Goal: Purchase product/service

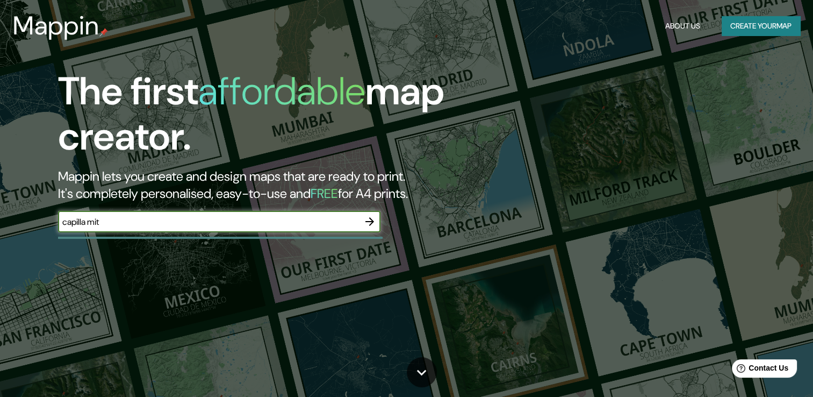
type input "capilla mit"
click at [375, 218] on icon "button" at bounding box center [369, 221] width 13 height 13
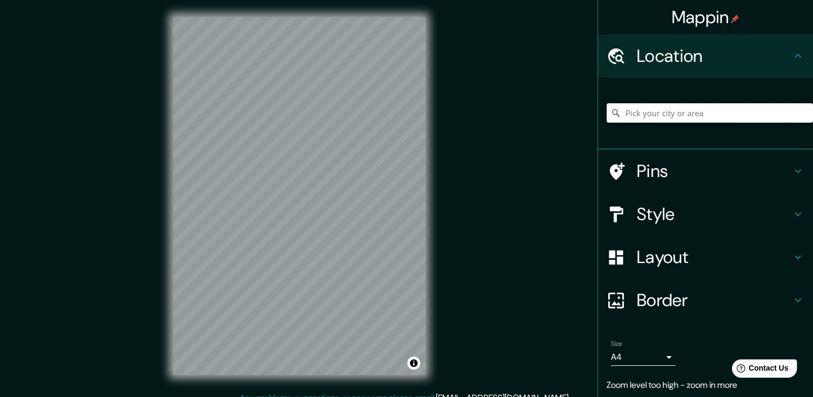
click at [691, 109] on input "Pick your city or area" at bounding box center [710, 112] width 206 height 19
click at [662, 358] on body "Mappin Location Pins Style Layout Border Choose a border. Hint : you can make l…" at bounding box center [406, 198] width 813 height 397
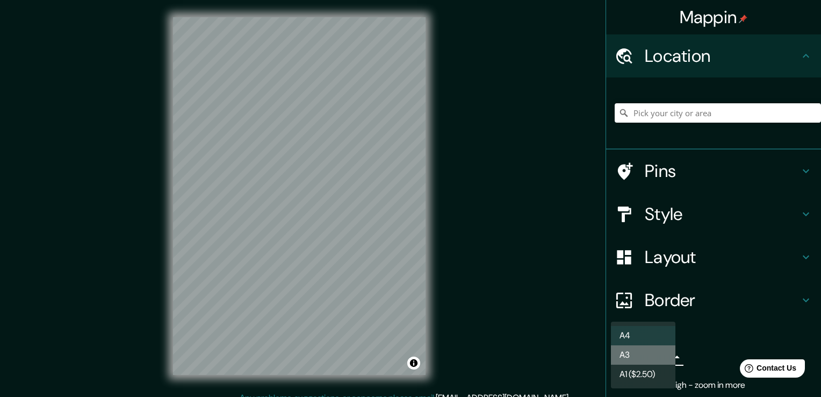
click at [661, 354] on li "A3" at bounding box center [643, 354] width 64 height 19
type input "a4"
